Goal: Find specific page/section: Find specific page/section

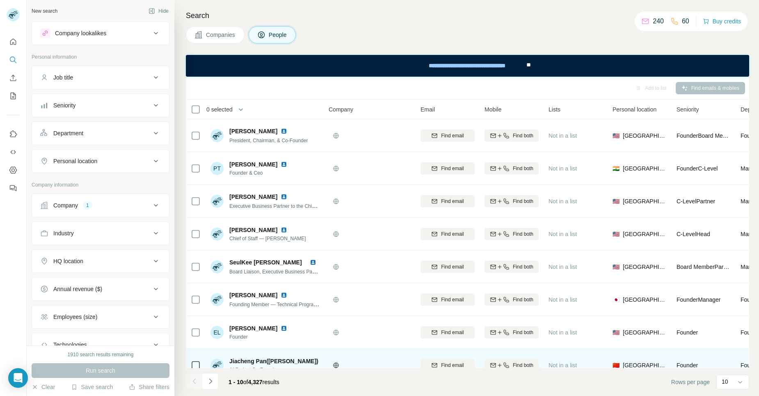
scroll to position [83, 0]
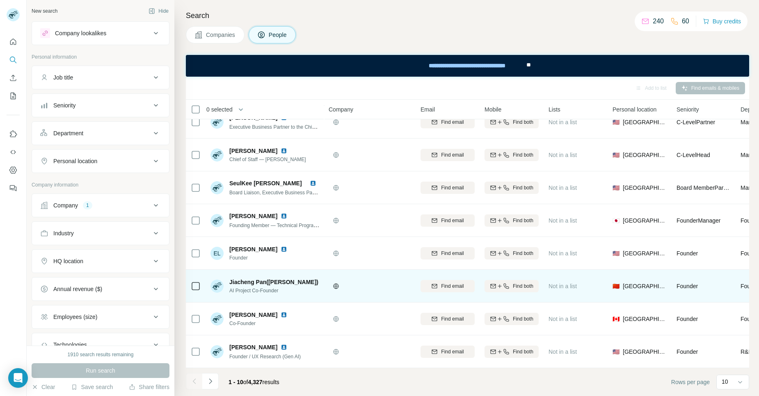
click at [370, 276] on div at bounding box center [370, 286] width 82 height 23
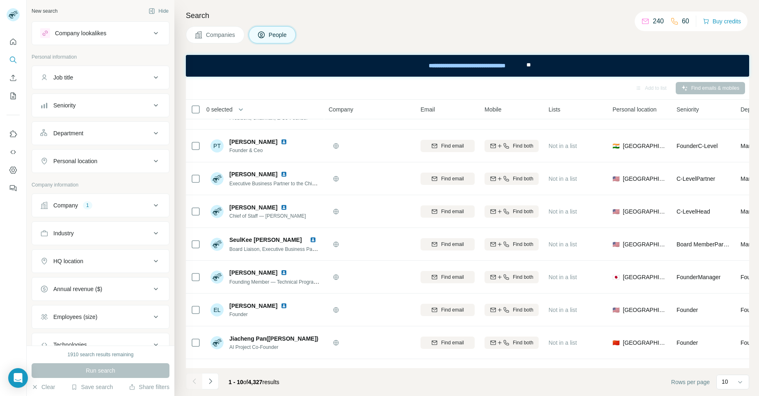
scroll to position [0, 0]
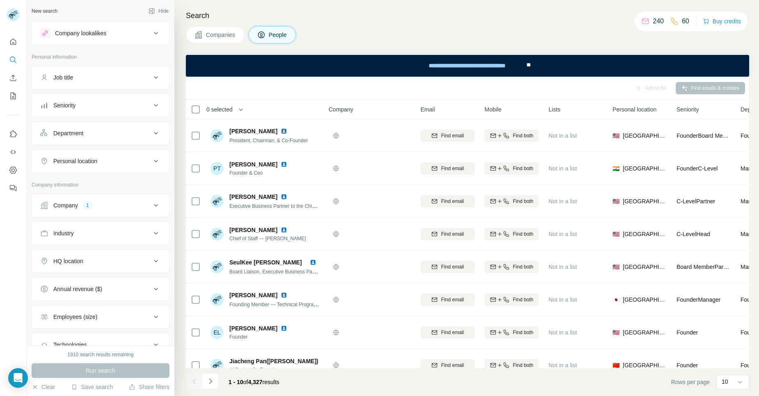
click at [307, 7] on div "Search Companies People Add to list Find emails & mobiles 0 selected People Com…" at bounding box center [466, 198] width 585 height 396
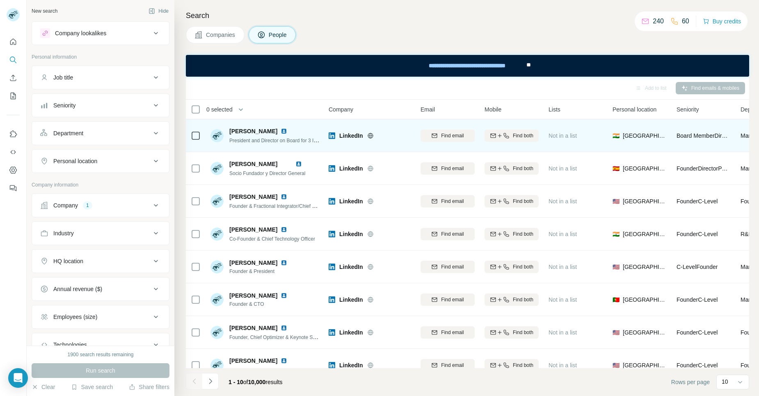
click at [287, 130] on img at bounding box center [284, 131] width 7 height 7
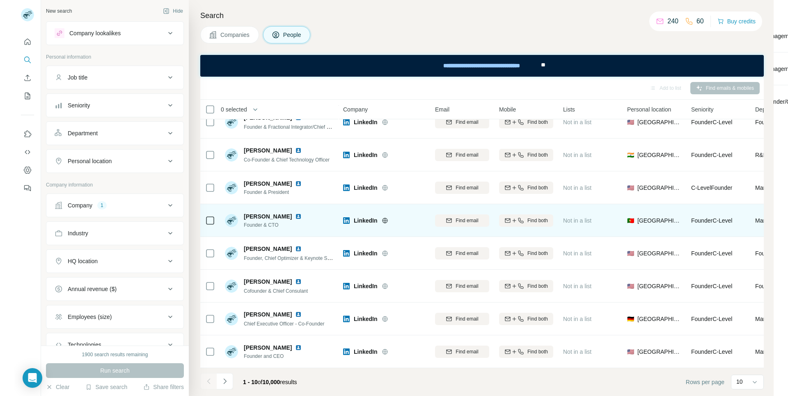
scroll to position [83, 0]
